Goal: Task Accomplishment & Management: Manage account settings

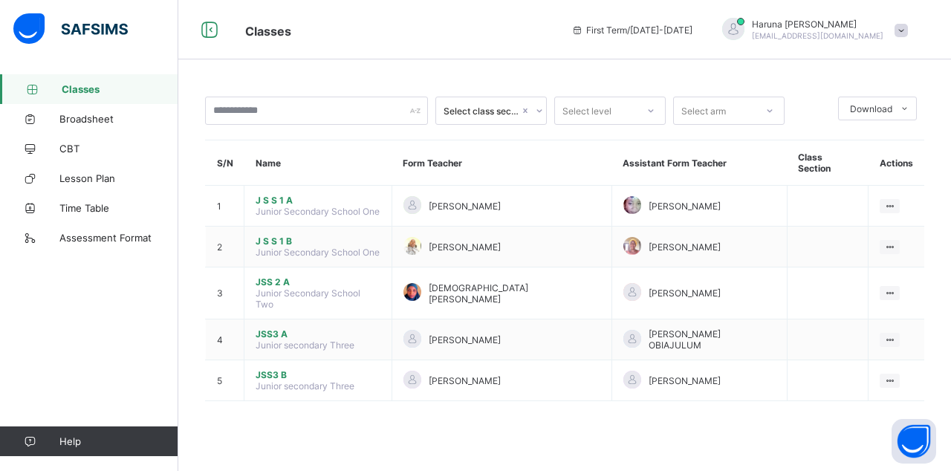
click at [892, 288] on icon at bounding box center [890, 293] width 13 height 11
click at [0, 0] on div "View Class" at bounding box center [0, 0] width 0 height 0
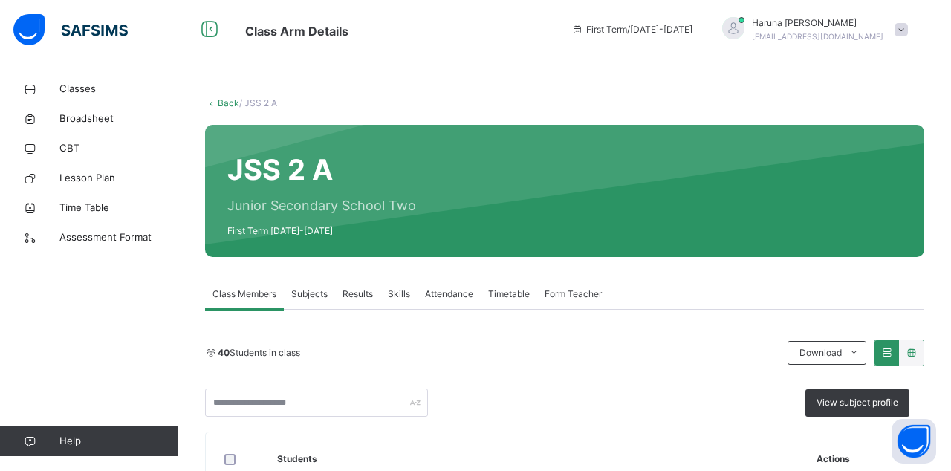
click at [445, 297] on div "Attendance" at bounding box center [449, 294] width 63 height 30
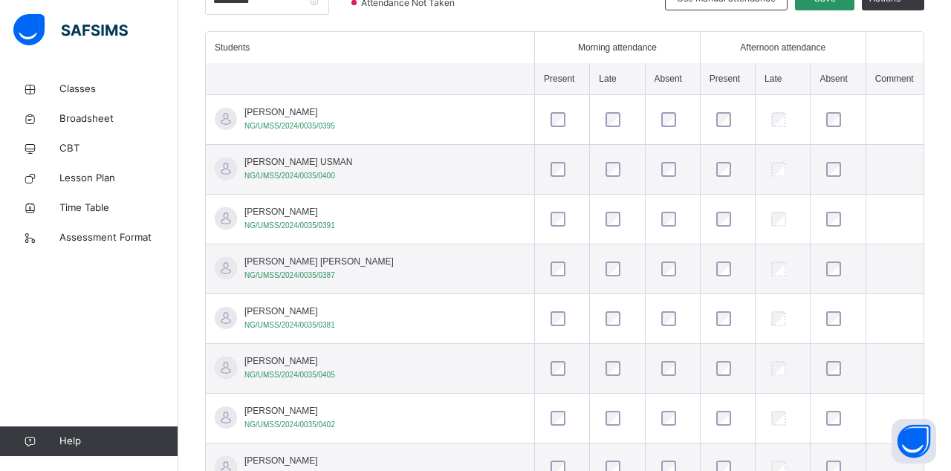
scroll to position [400, 0]
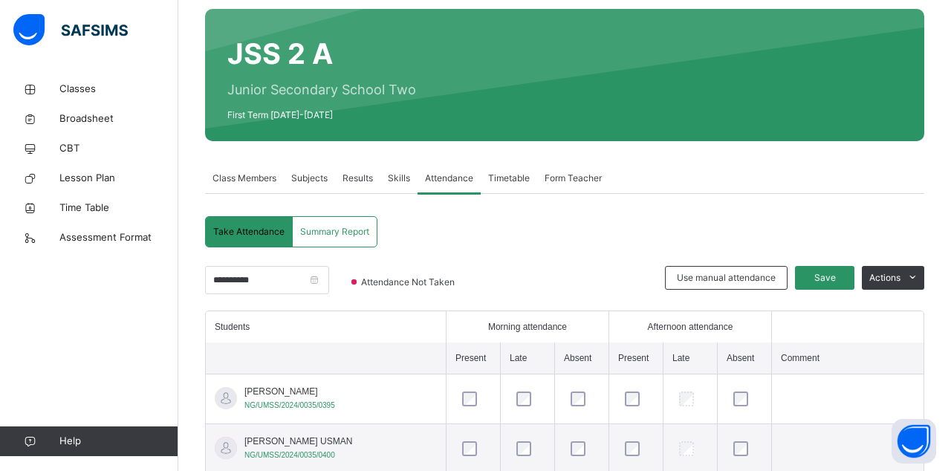
scroll to position [94, 0]
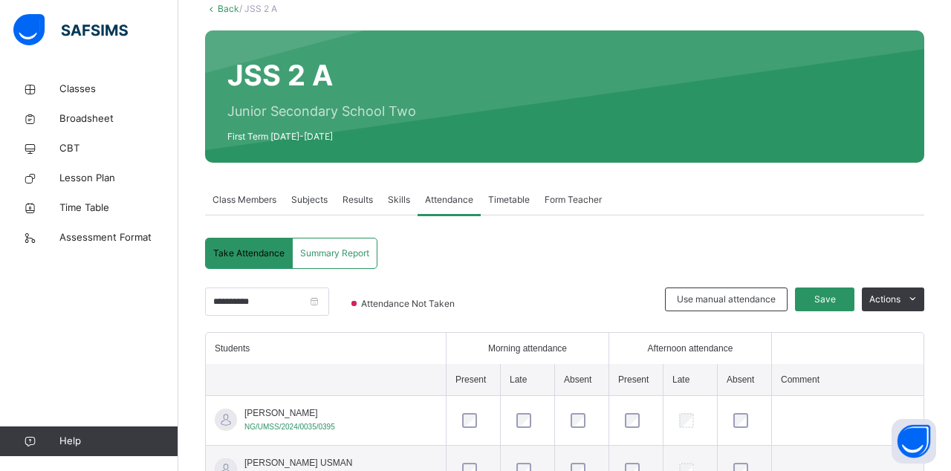
click at [829, 302] on span "Save" at bounding box center [824, 299] width 37 height 13
click at [816, 298] on span "Save" at bounding box center [824, 299] width 37 height 13
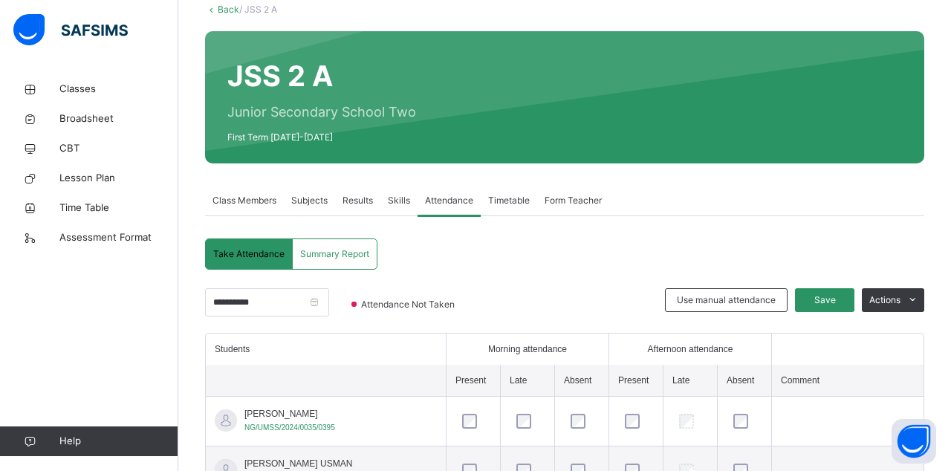
click at [822, 302] on span "Save" at bounding box center [824, 300] width 37 height 13
click at [821, 300] on span "Save" at bounding box center [824, 300] width 37 height 13
click at [826, 298] on span "Save" at bounding box center [824, 300] width 37 height 13
click at [69, 77] on link "Classes" at bounding box center [89, 89] width 178 height 30
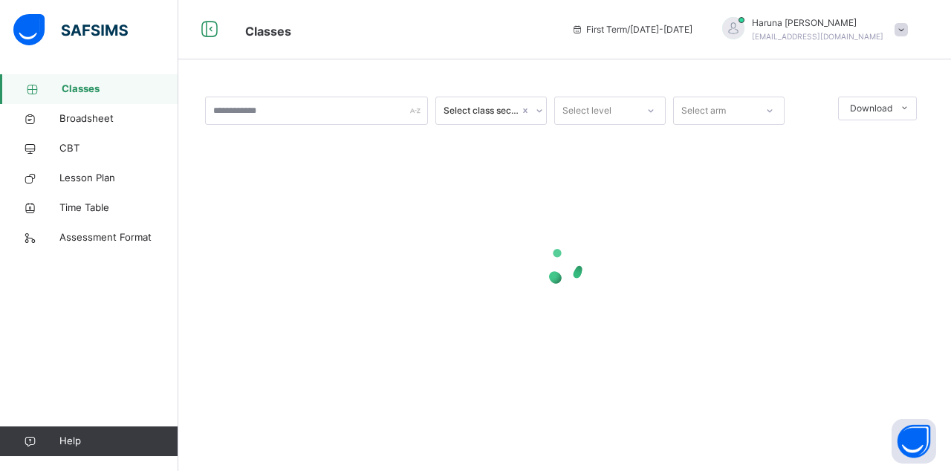
scroll to position [71, 0]
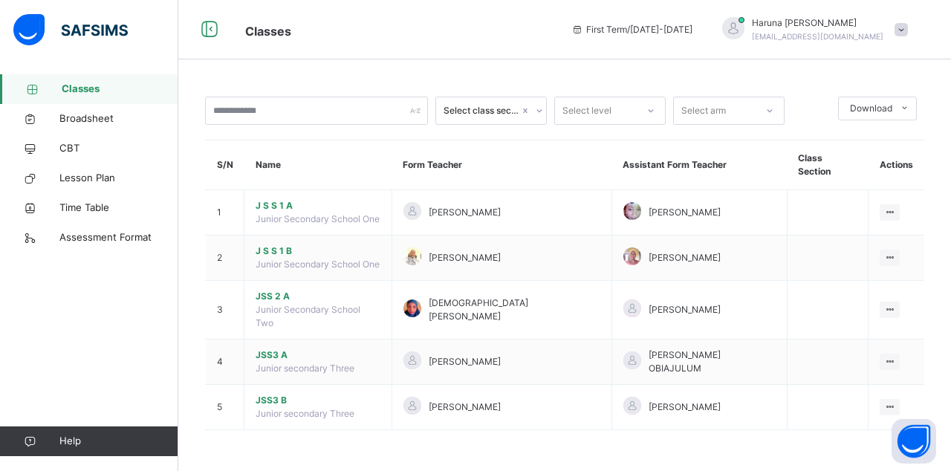
click at [83, 97] on link "Classes" at bounding box center [89, 89] width 178 height 30
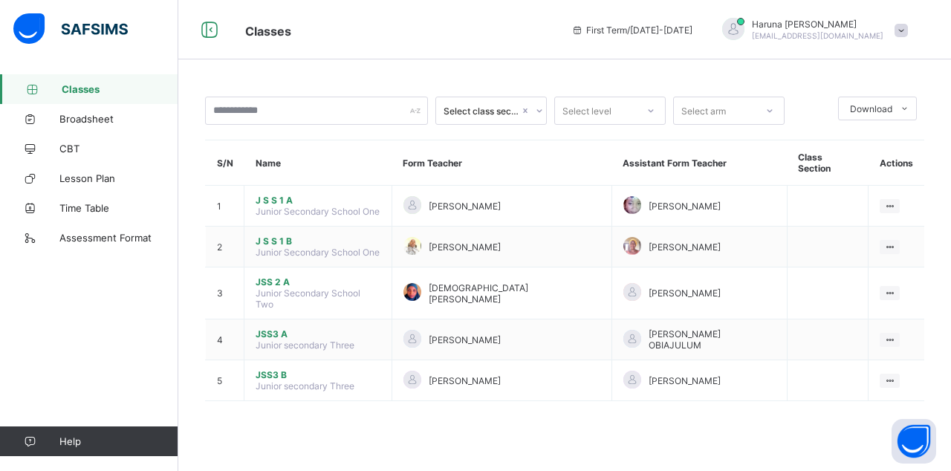
click at [893, 288] on icon at bounding box center [890, 293] width 13 height 11
click at [0, 0] on div "View Class" at bounding box center [0, 0] width 0 height 0
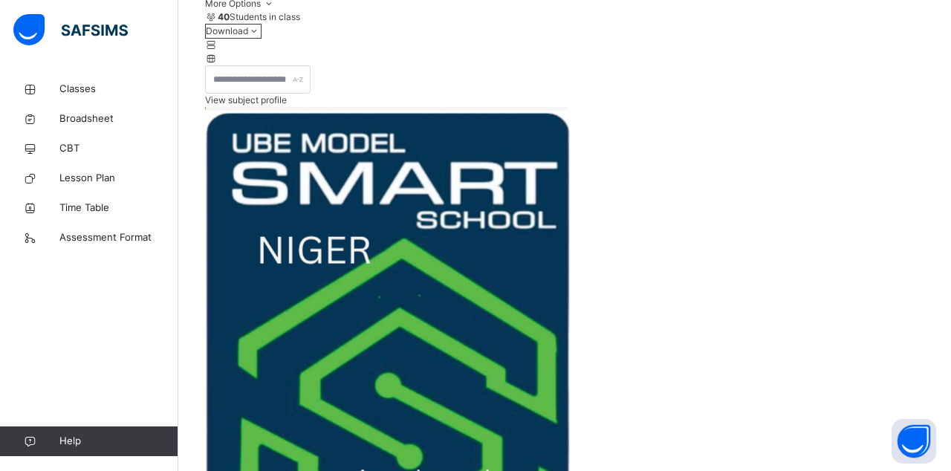
scroll to position [254, 0]
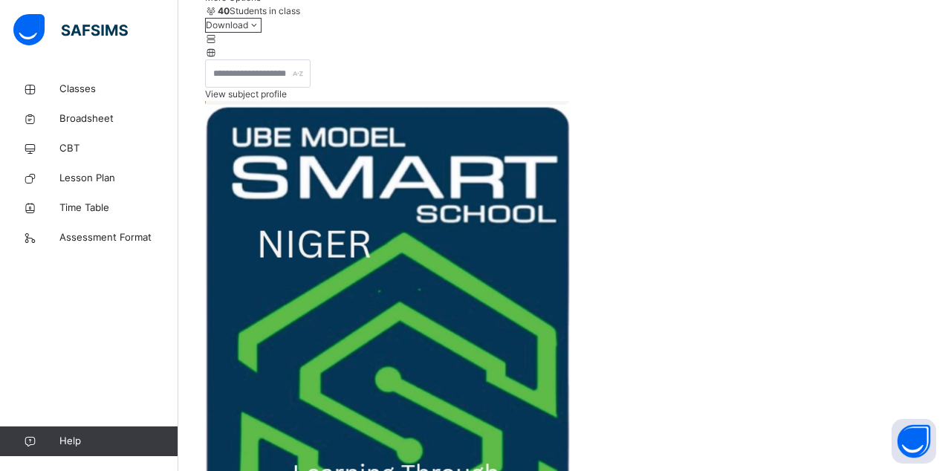
scroll to position [169, 0]
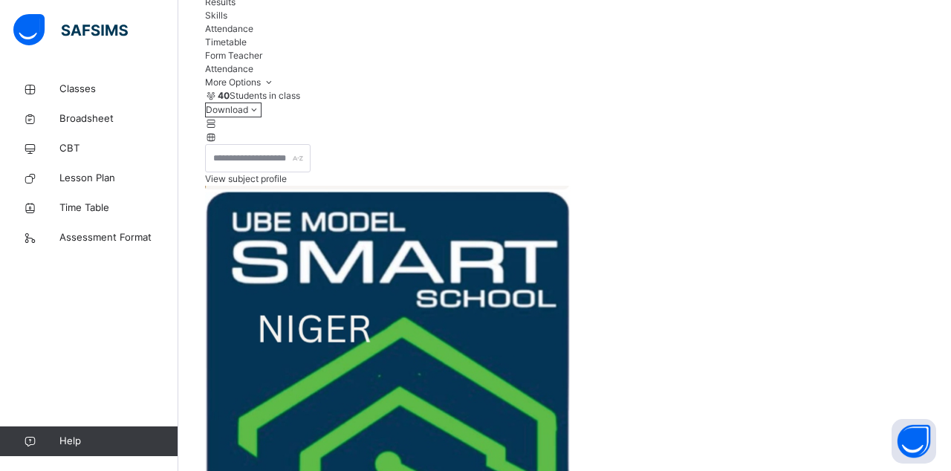
click at [253, 34] on span "Attendance" at bounding box center [229, 28] width 48 height 11
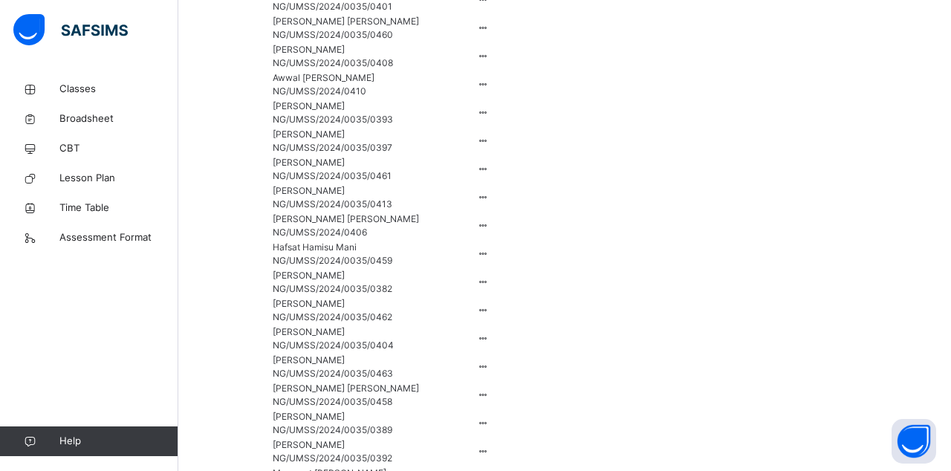
scroll to position [1880, 0]
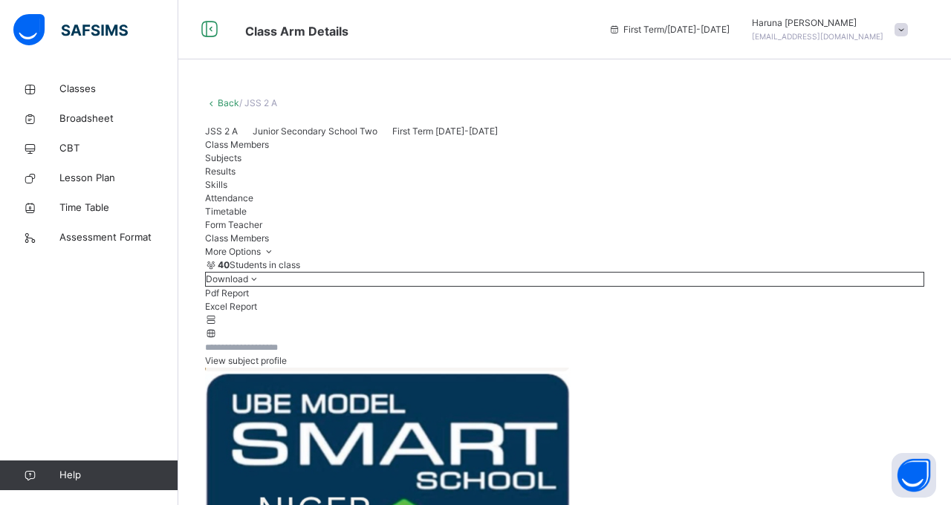
click at [82, 88] on span "Classes" at bounding box center [118, 89] width 119 height 15
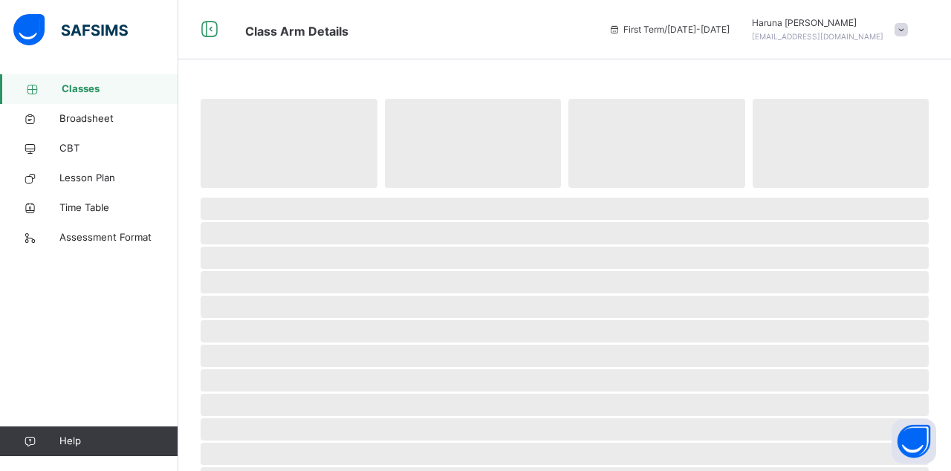
click at [314, 281] on span "‌" at bounding box center [565, 282] width 728 height 22
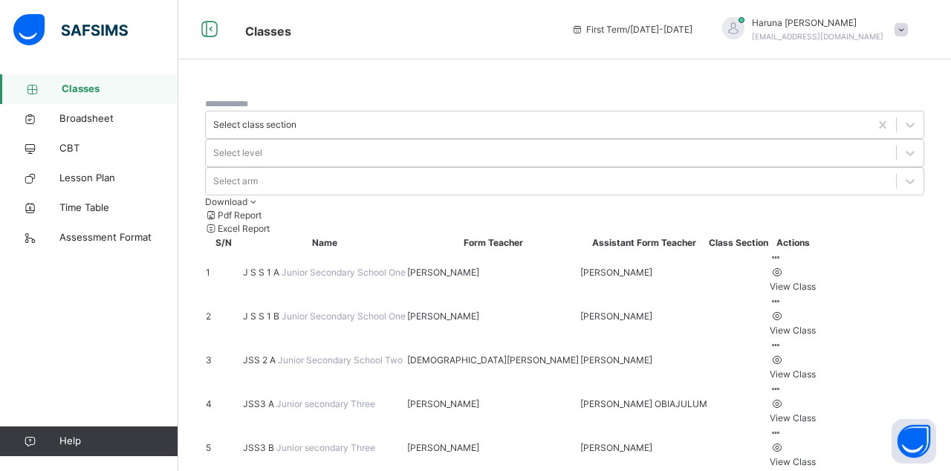
click at [85, 91] on span "Classes" at bounding box center [120, 89] width 117 height 15
click at [94, 192] on link "Lesson Plan" at bounding box center [89, 179] width 178 height 30
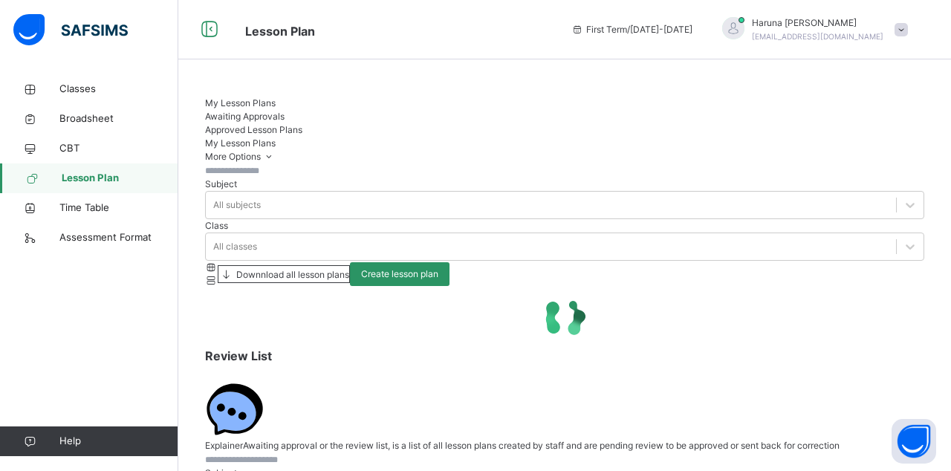
click at [439, 268] on span "Create lesson plan" at bounding box center [399, 274] width 77 height 13
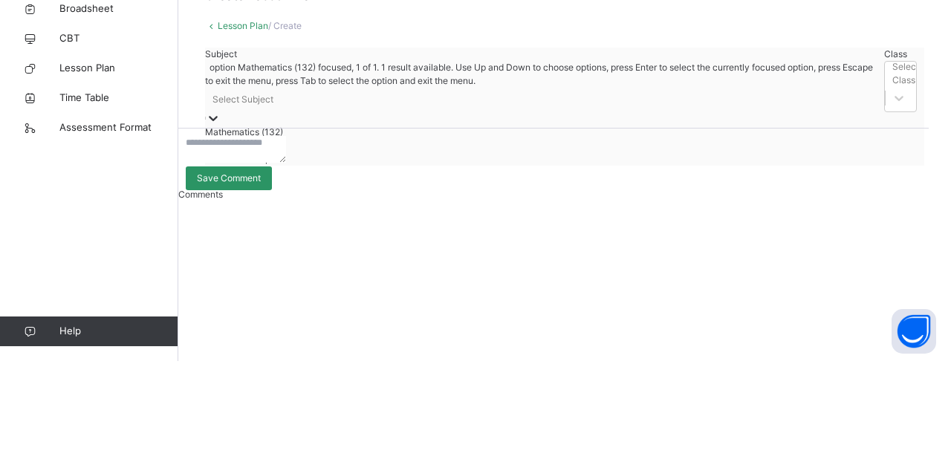
click at [265, 242] on div "Mathematics (132)" at bounding box center [541, 242] width 672 height 13
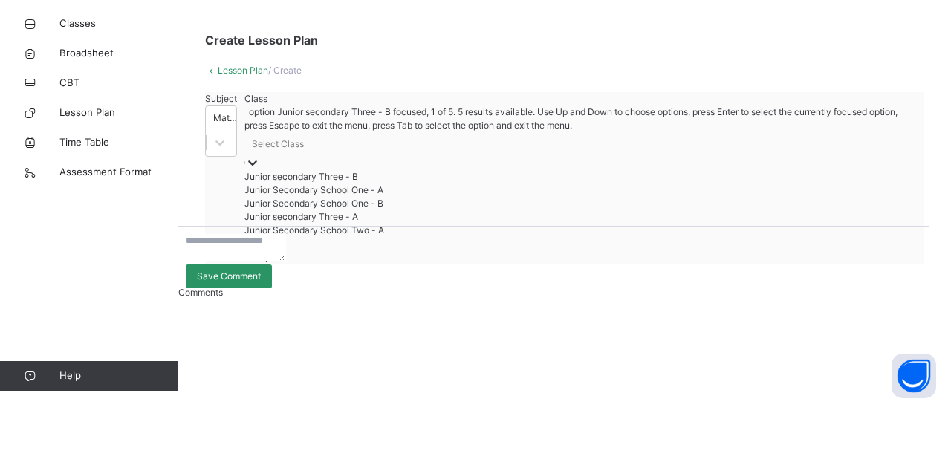
scroll to position [62, 0]
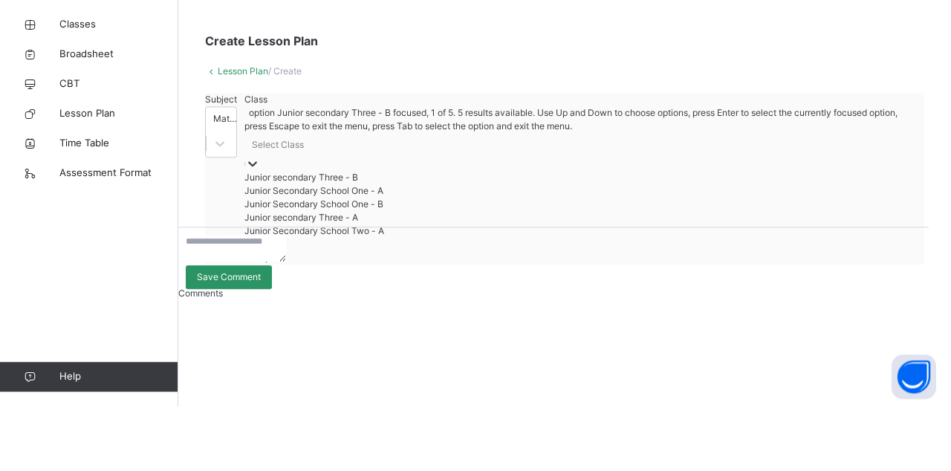
click at [546, 181] on div "Subject Mathematics (132) Class option Junior secondary Three - B focused, 1 of…" at bounding box center [564, 244] width 719 height 172
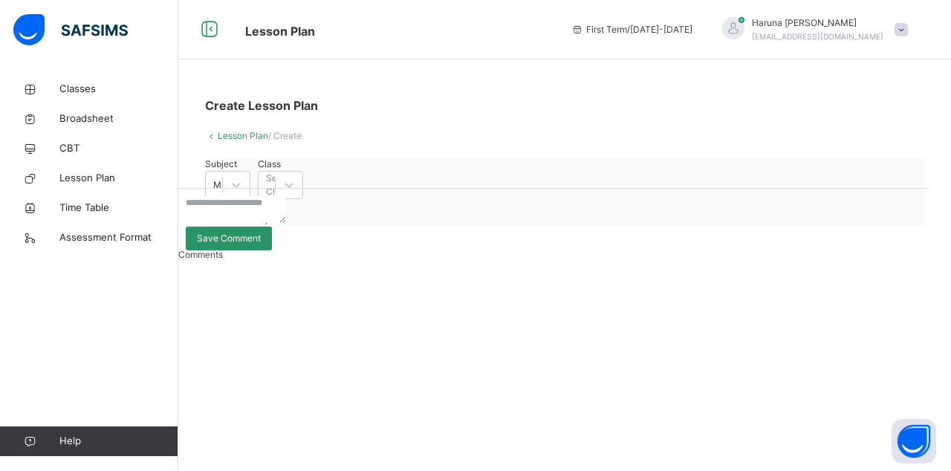
click at [83, 83] on span "Classes" at bounding box center [118, 89] width 119 height 15
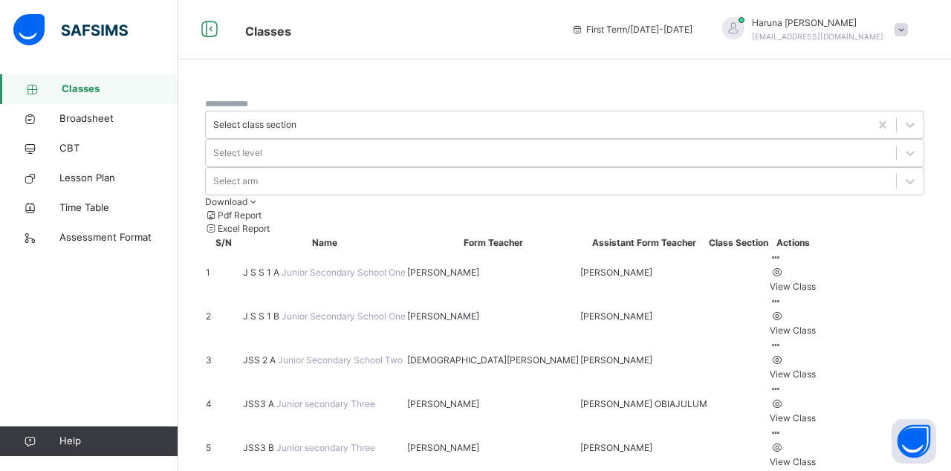
click at [816, 352] on ul "View Class" at bounding box center [793, 366] width 46 height 29
click at [816, 368] on div "View Class" at bounding box center [793, 374] width 46 height 13
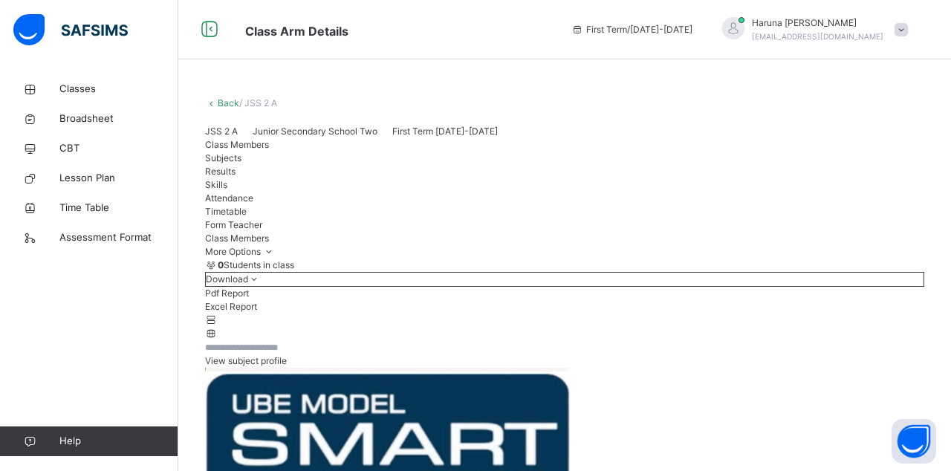
scroll to position [233, 0]
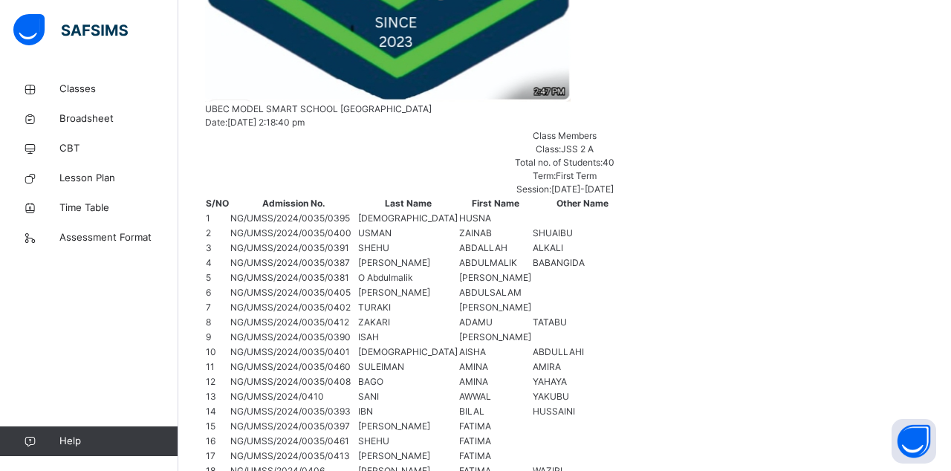
scroll to position [0, 0]
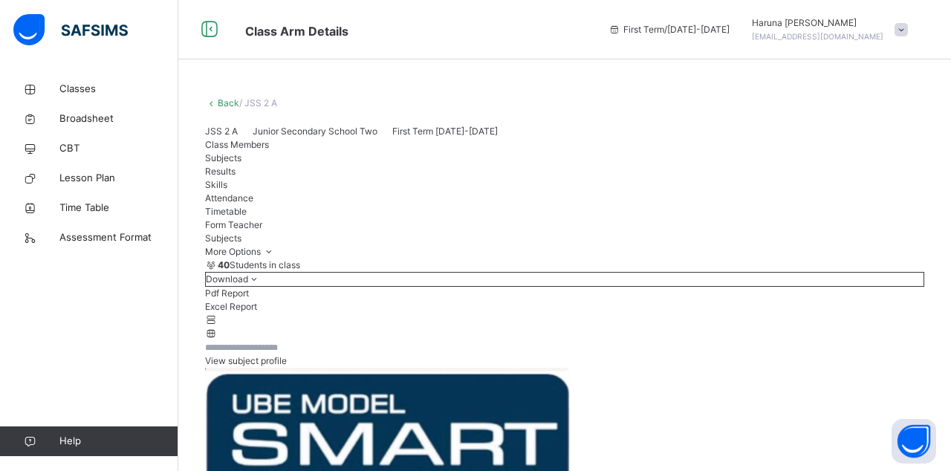
click at [253, 204] on span "Attendance" at bounding box center [229, 198] width 48 height 11
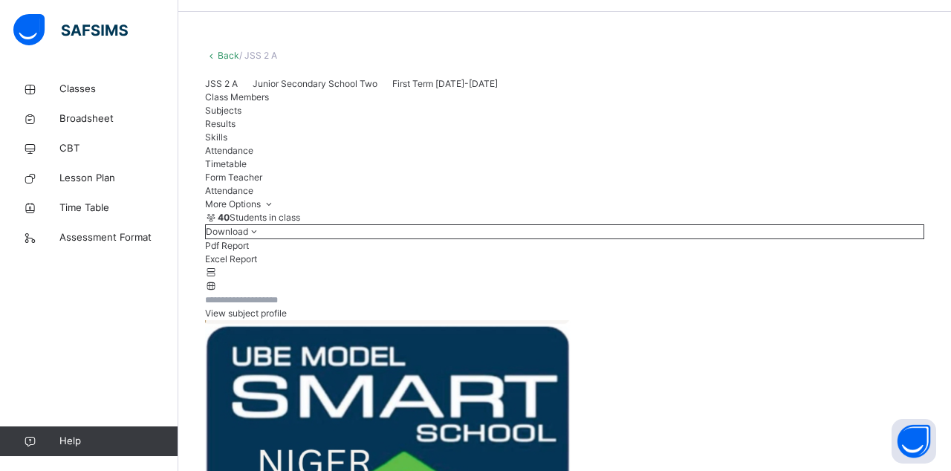
scroll to position [50, 0]
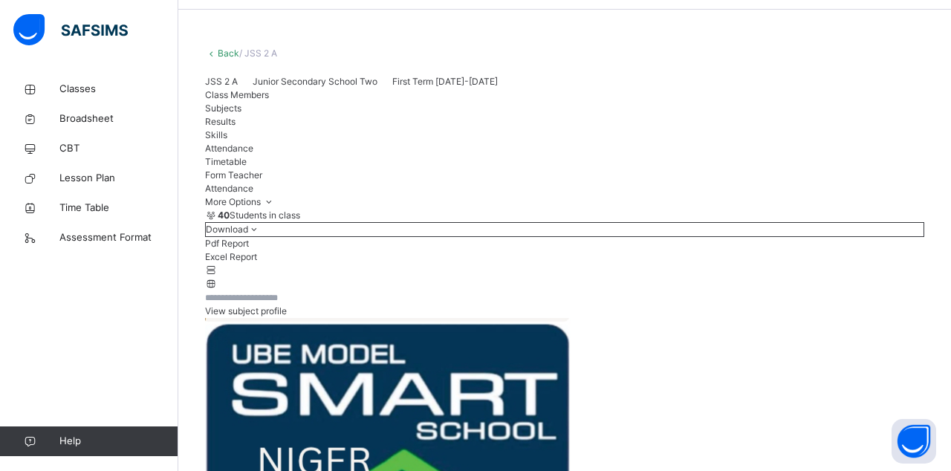
click at [242, 114] on span "Subjects" at bounding box center [223, 108] width 36 height 11
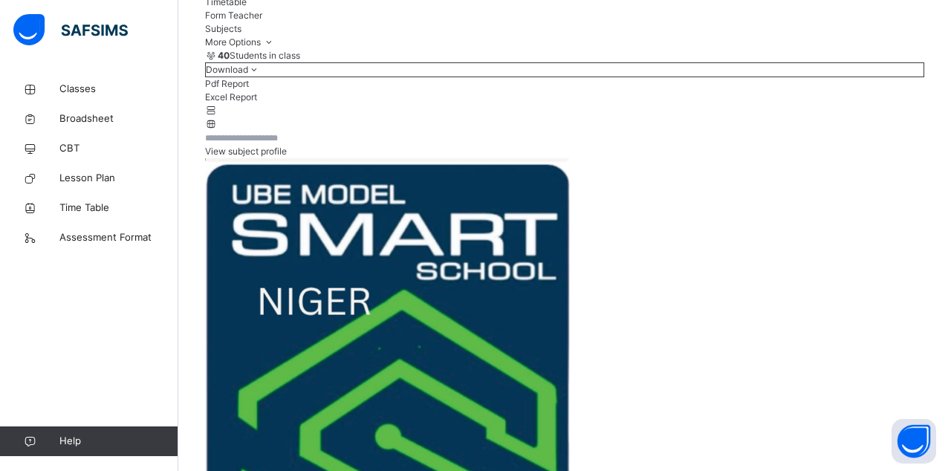
scroll to position [192, 0]
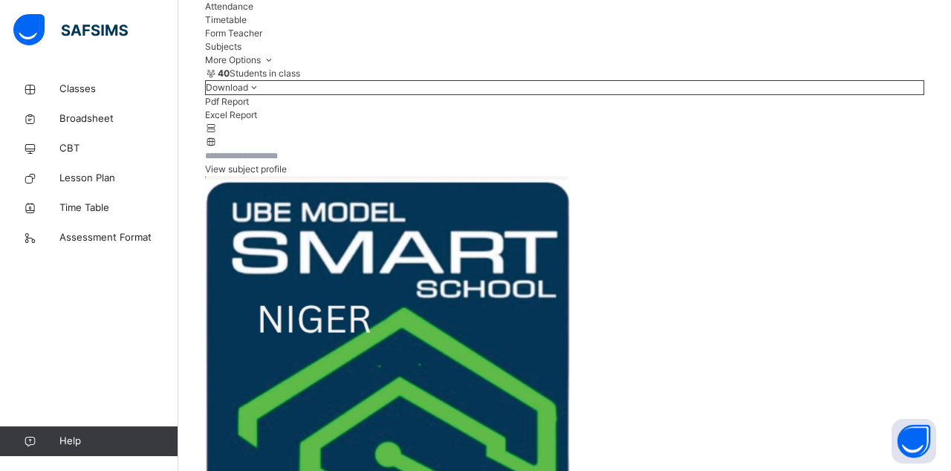
click at [458, 13] on div "Attendance" at bounding box center [564, 6] width 719 height 13
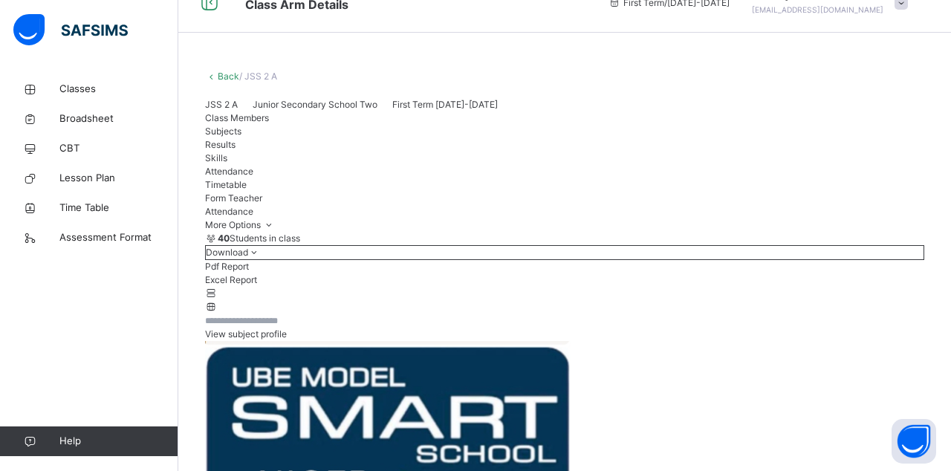
scroll to position [0, 0]
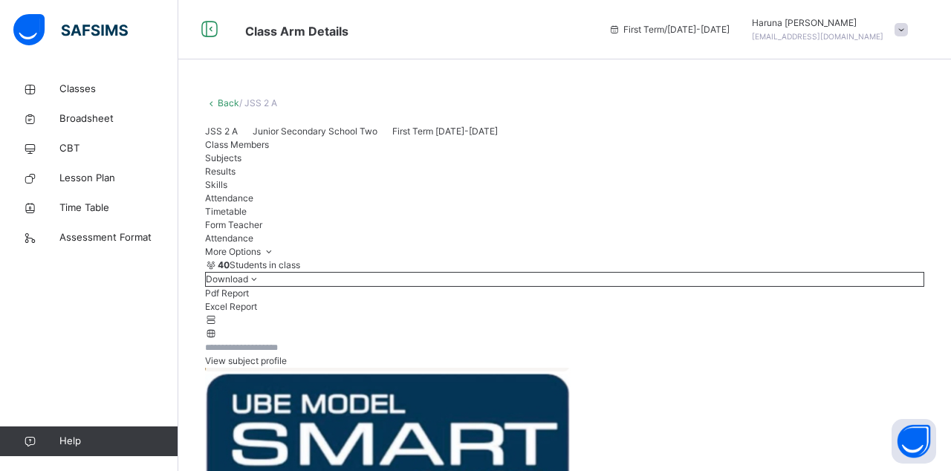
click at [79, 89] on span "Classes" at bounding box center [118, 89] width 119 height 15
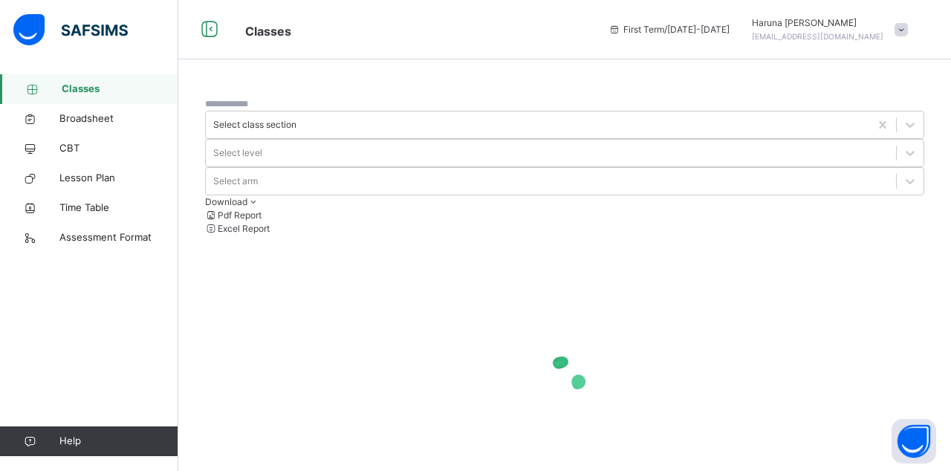
click at [818, 42] on div "Haruna Ibrahim harudanmallam@gmail.com" at bounding box center [818, 29] width 132 height 27
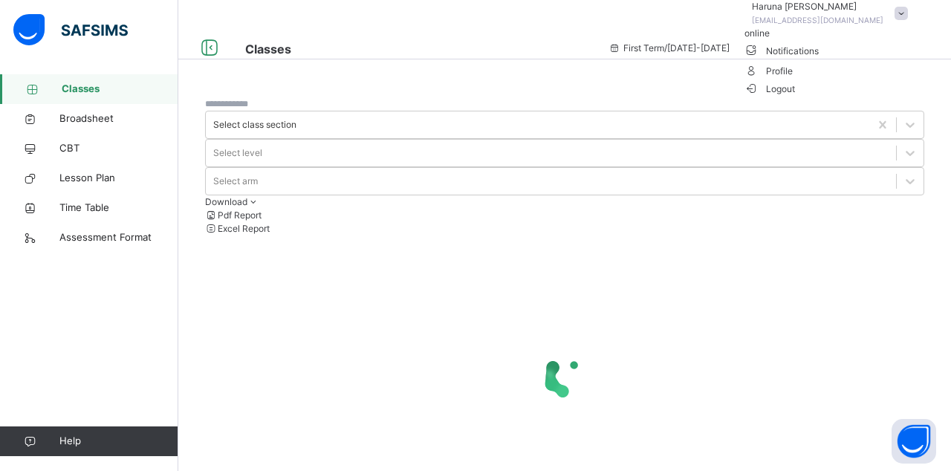
click at [772, 308] on div at bounding box center [564, 377] width 719 height 282
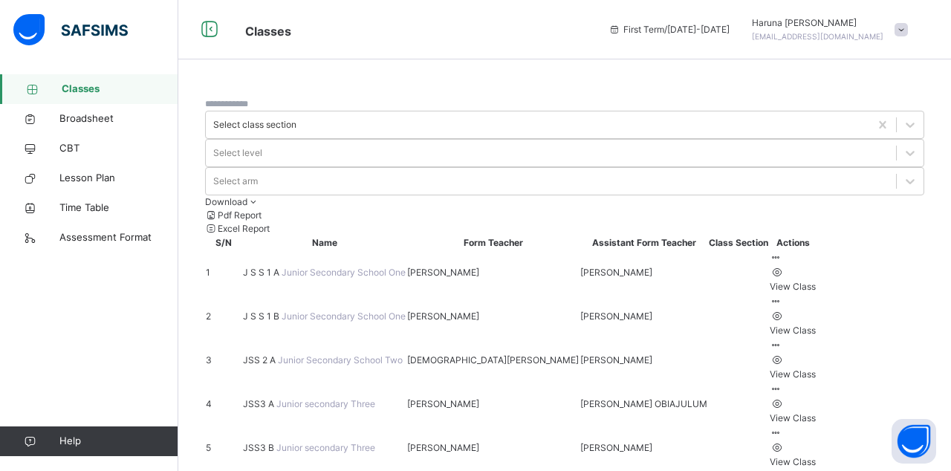
scroll to position [7, 0]
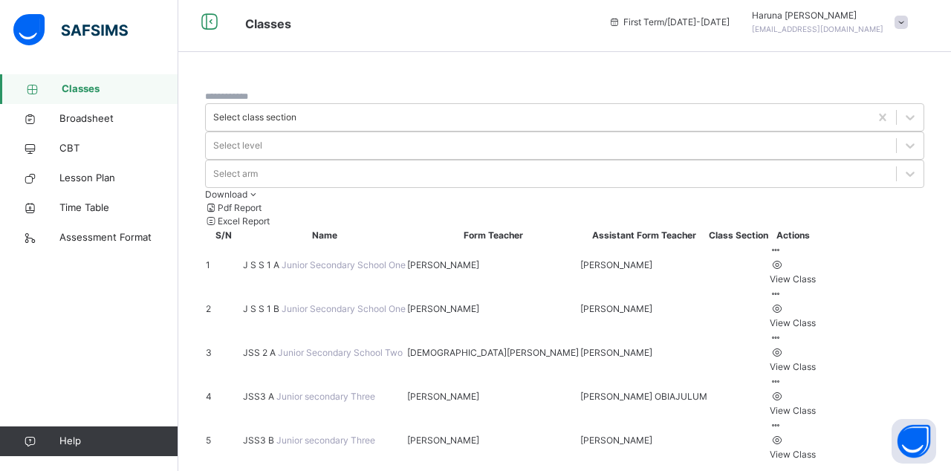
click at [65, 174] on span "Lesson Plan" at bounding box center [118, 178] width 119 height 15
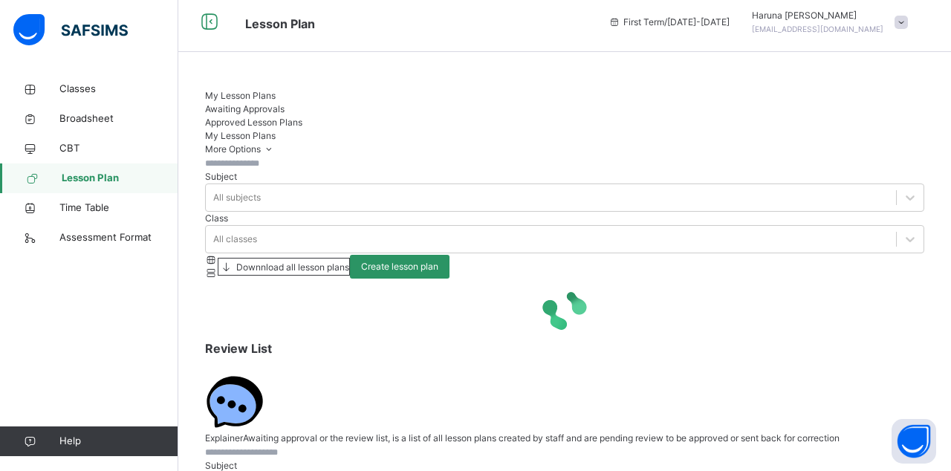
click at [439, 260] on span "Create lesson plan" at bounding box center [399, 266] width 77 height 13
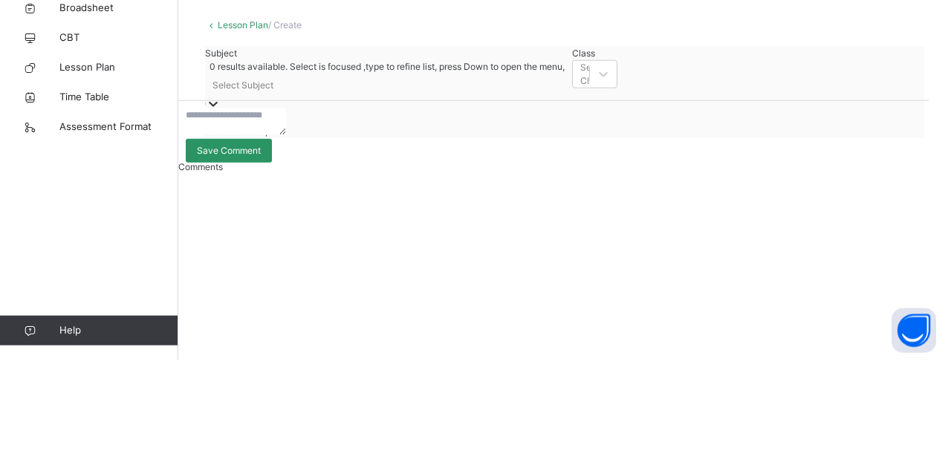
scroll to position [20, 0]
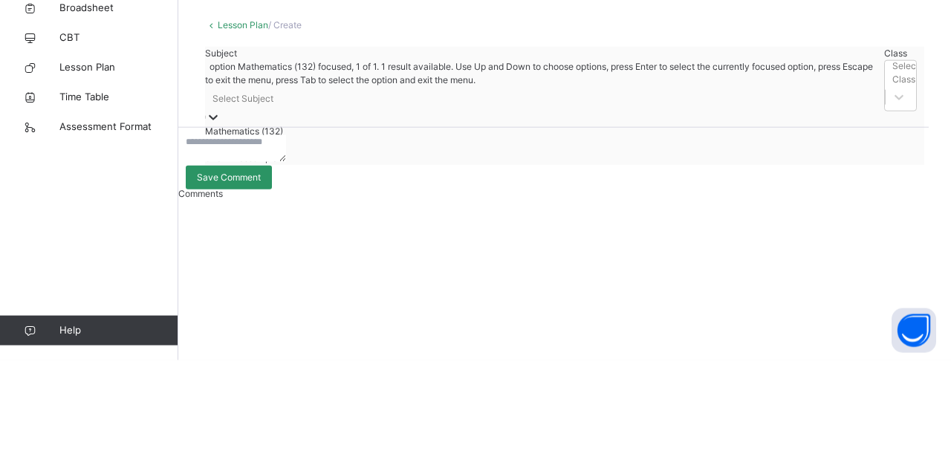
click at [260, 236] on div "Mathematics (132)" at bounding box center [541, 242] width 672 height 13
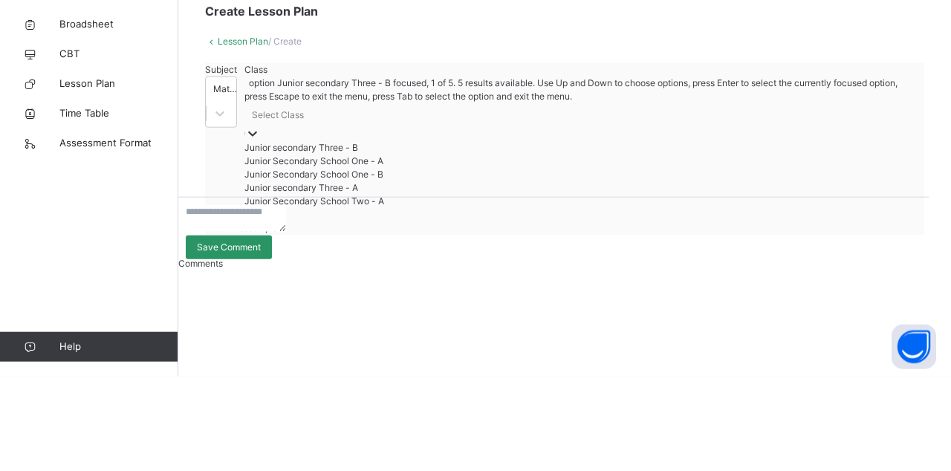
scroll to position [0, 0]
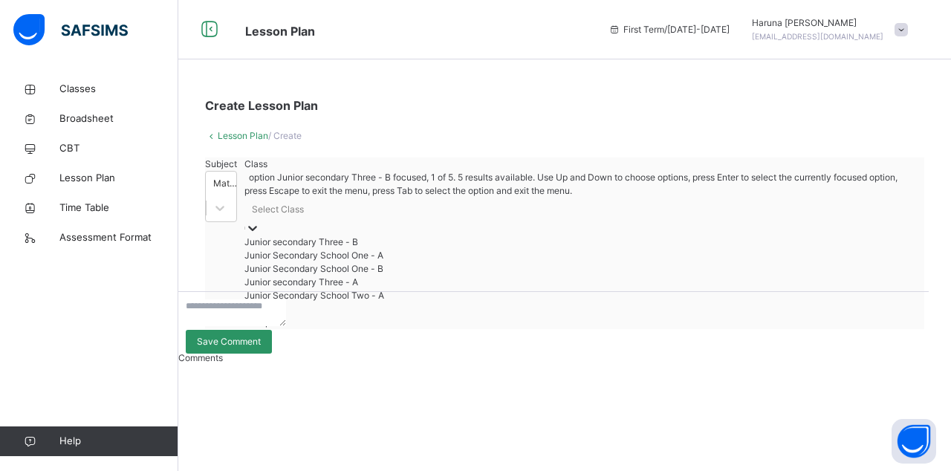
click at [861, 123] on div "Create Lesson Plan Lesson Plan / Create Subject Mathematics (132) Class option …" at bounding box center [564, 212] width 773 height 277
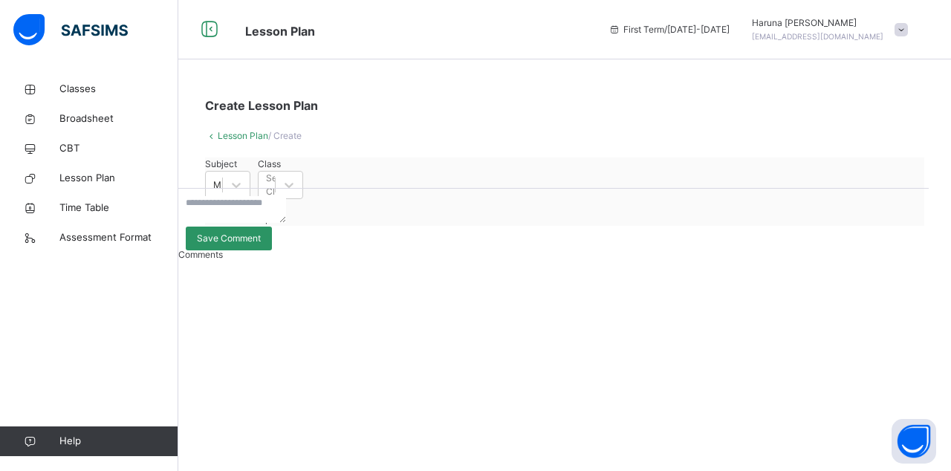
click at [896, 34] on span at bounding box center [901, 29] width 13 height 13
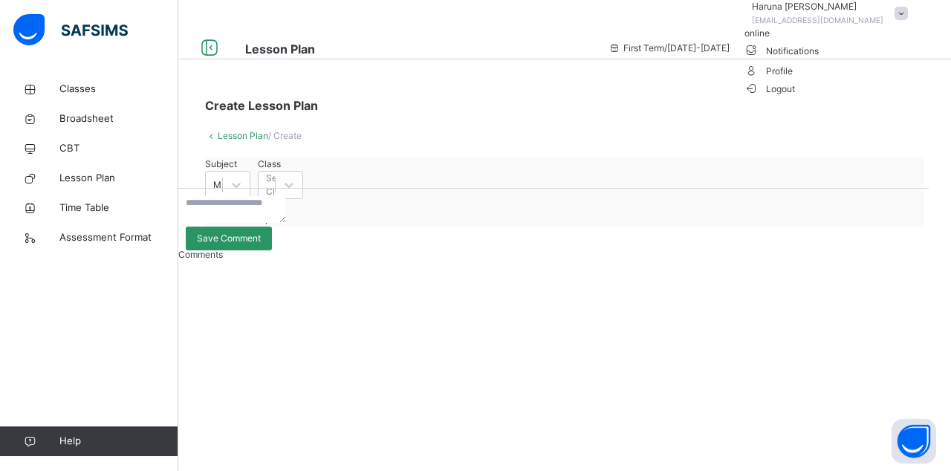
click at [796, 97] on span "Logout" at bounding box center [770, 89] width 51 height 16
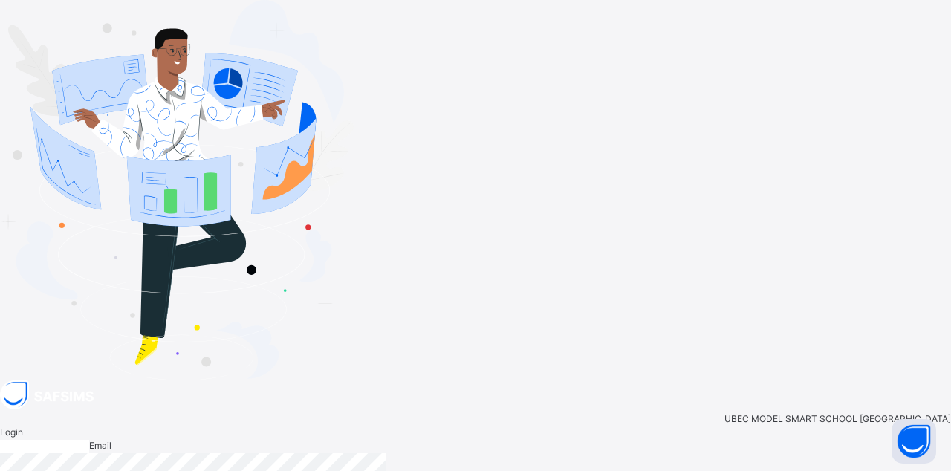
click at [89, 440] on input "email" at bounding box center [44, 446] width 89 height 13
type input "**********"
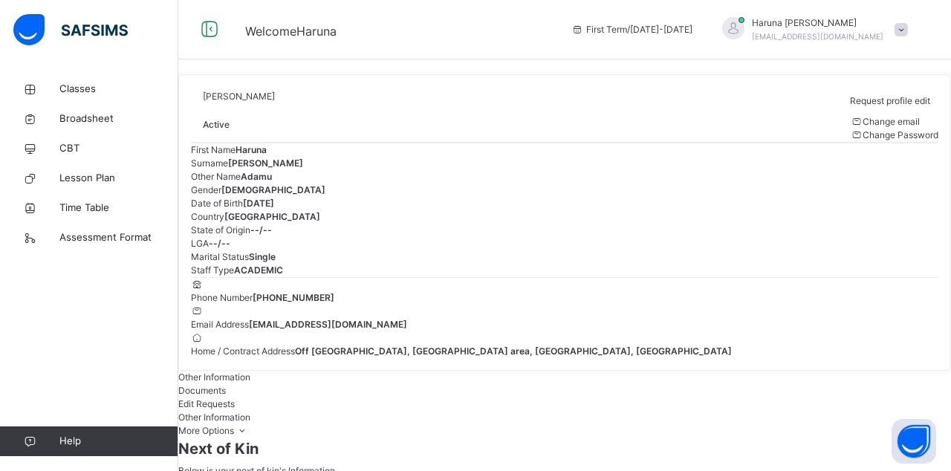
click at [77, 88] on span "Classes" at bounding box center [118, 89] width 119 height 15
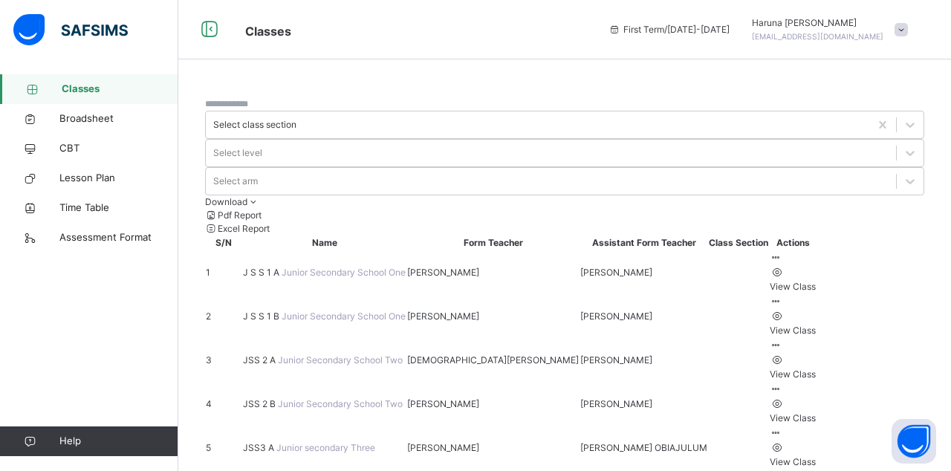
click at [816, 339] on div at bounding box center [793, 345] width 46 height 13
click at [816, 368] on div "View Class" at bounding box center [793, 374] width 46 height 13
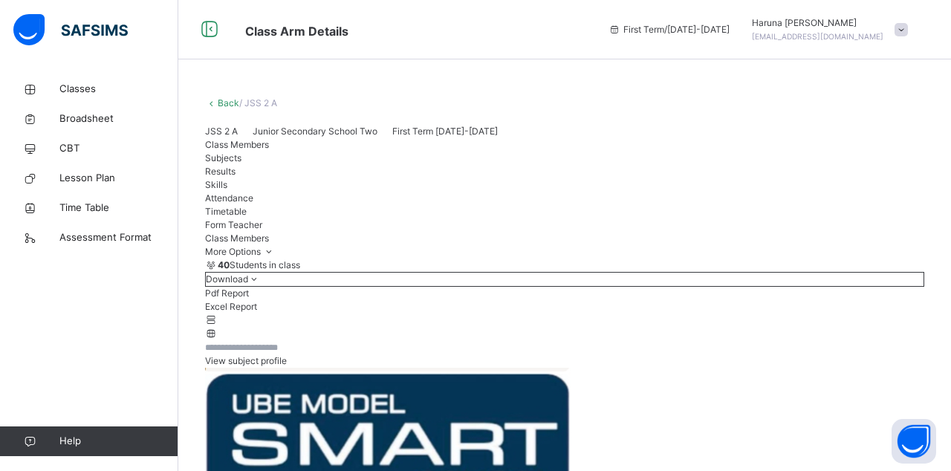
click at [253, 204] on span "Attendance" at bounding box center [229, 198] width 48 height 11
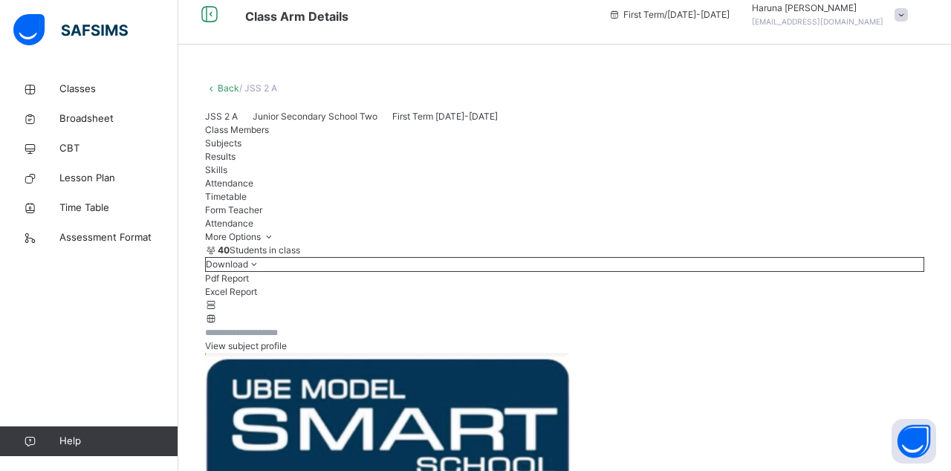
scroll to position [46, 0]
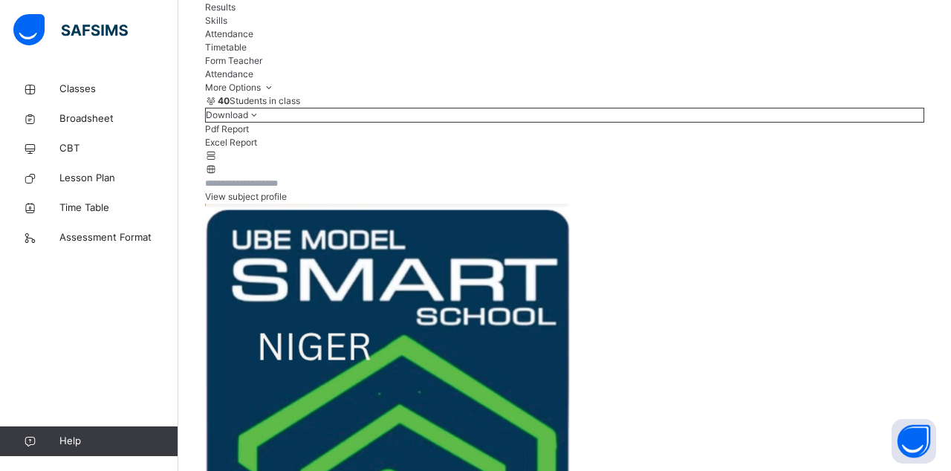
scroll to position [0, 0]
